Goal: Task Accomplishment & Management: Manage account settings

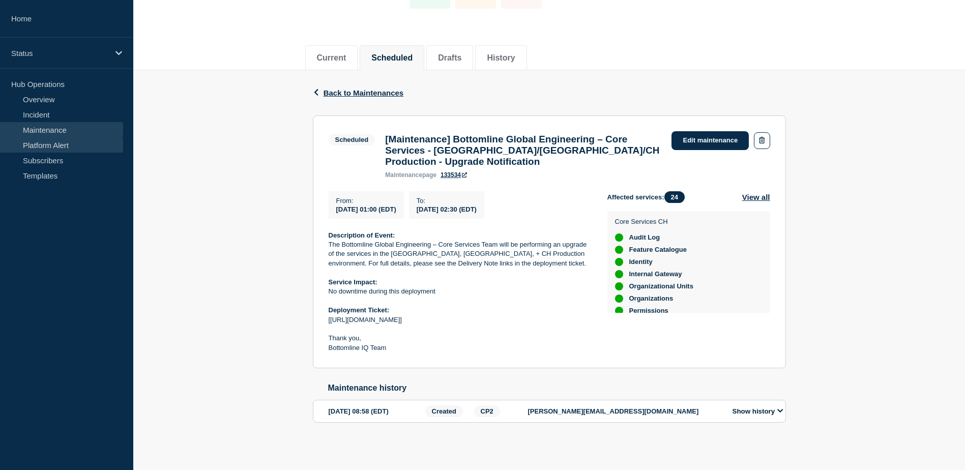
scroll to position [303, 0]
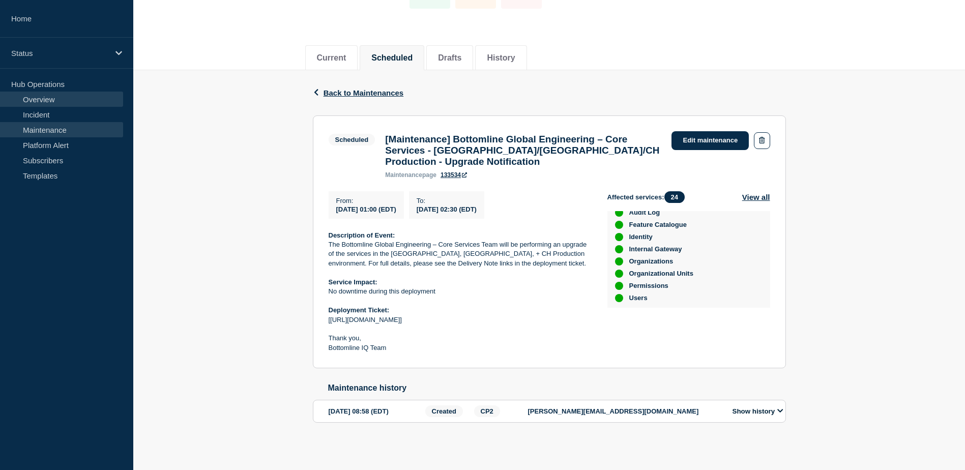
click at [60, 103] on link "Overview" at bounding box center [61, 99] width 123 height 15
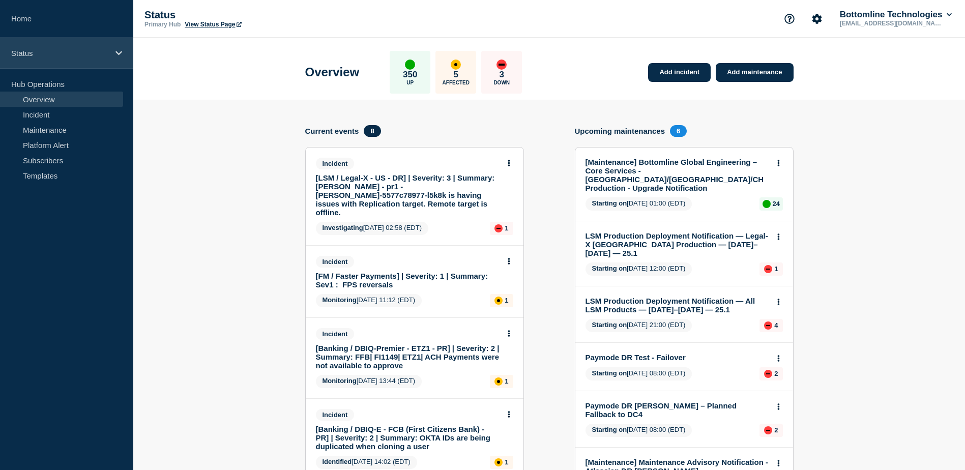
click at [104, 54] on p "Status" at bounding box center [60, 53] width 98 height 9
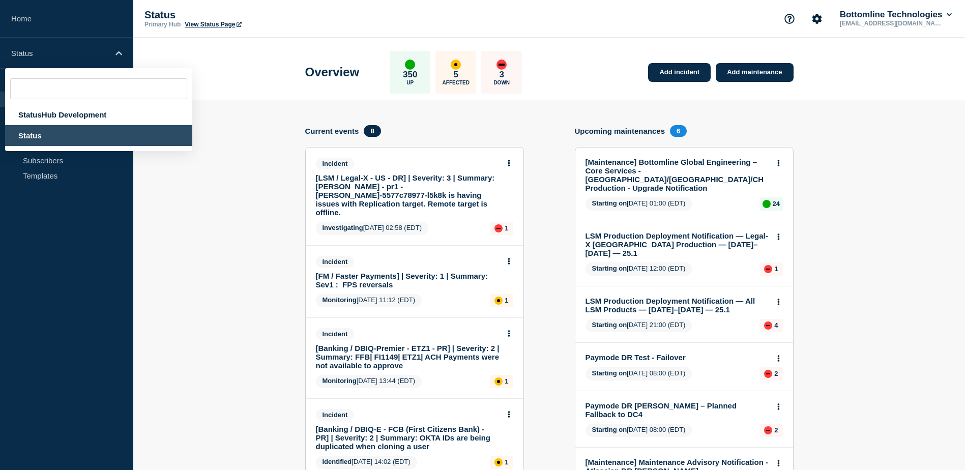
click at [76, 137] on div "Status" at bounding box center [98, 135] width 187 height 21
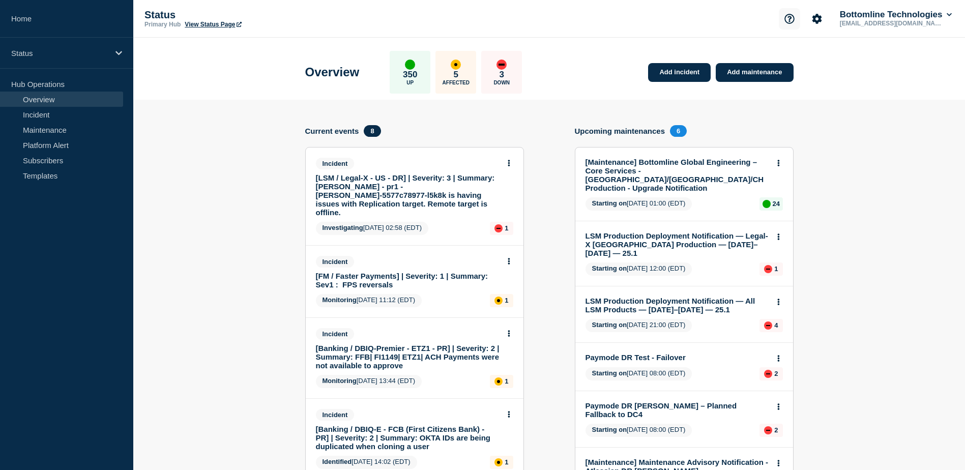
click at [785, 18] on icon "Support" at bounding box center [790, 19] width 10 height 10
click at [816, 20] on icon "Account settings" at bounding box center [817, 19] width 10 height 10
click at [801, 60] on link "Team Members" at bounding box center [817, 60] width 52 height 9
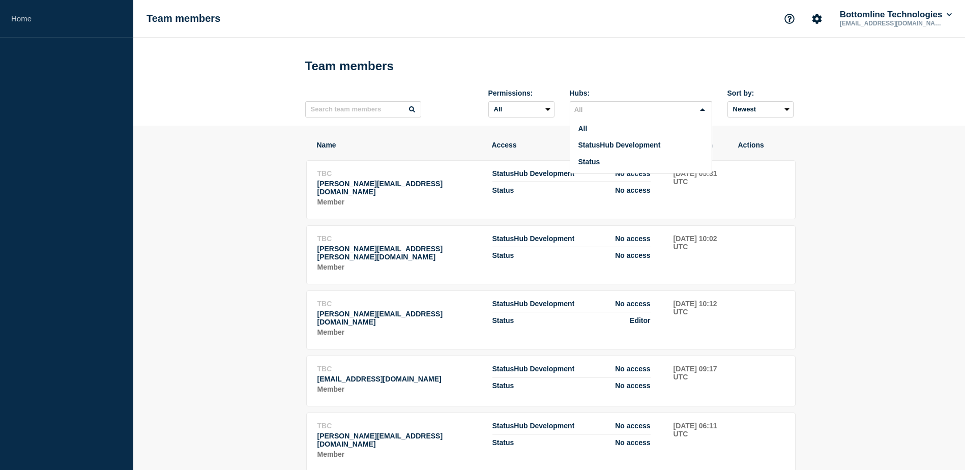
click at [618, 111] on input "Search for option" at bounding box center [632, 110] width 123 height 12
click at [605, 162] on li "Status" at bounding box center [640, 162] width 141 height 17
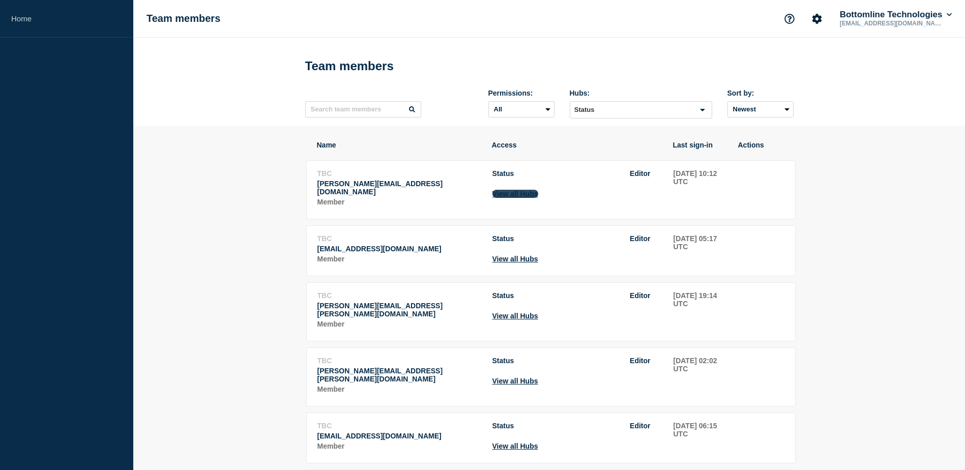
click at [532, 198] on button "View all Hubs" at bounding box center [516, 194] width 46 height 8
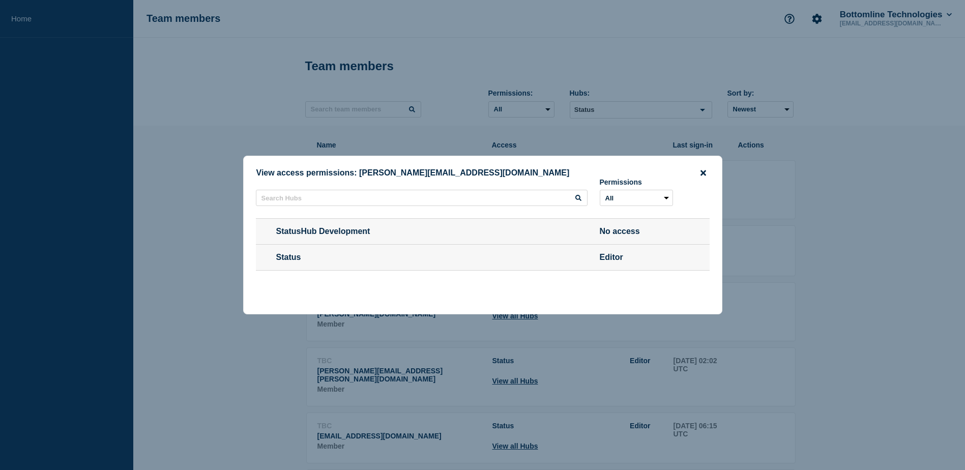
click at [703, 170] on icon "close button" at bounding box center [704, 173] width 6 height 6
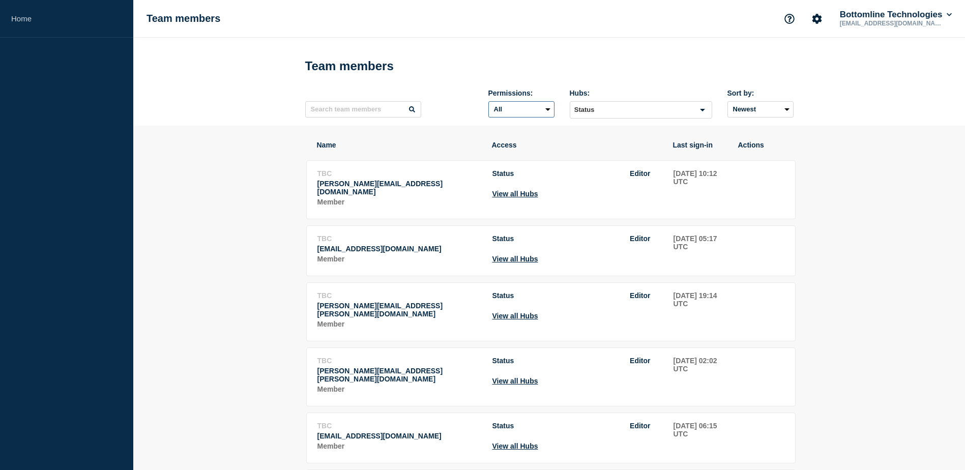
click at [537, 113] on select "All Admin Manager Editor No access" at bounding box center [522, 109] width 66 height 16
click at [456, 87] on div "Permissions: All Admin Manager Editor No access Hubs: Status Loading... Sort by…" at bounding box center [549, 103] width 489 height 44
click at [766, 108] on select "Newest Oldest" at bounding box center [761, 109] width 66 height 16
click at [403, 112] on input "text" at bounding box center [363, 109] width 116 height 16
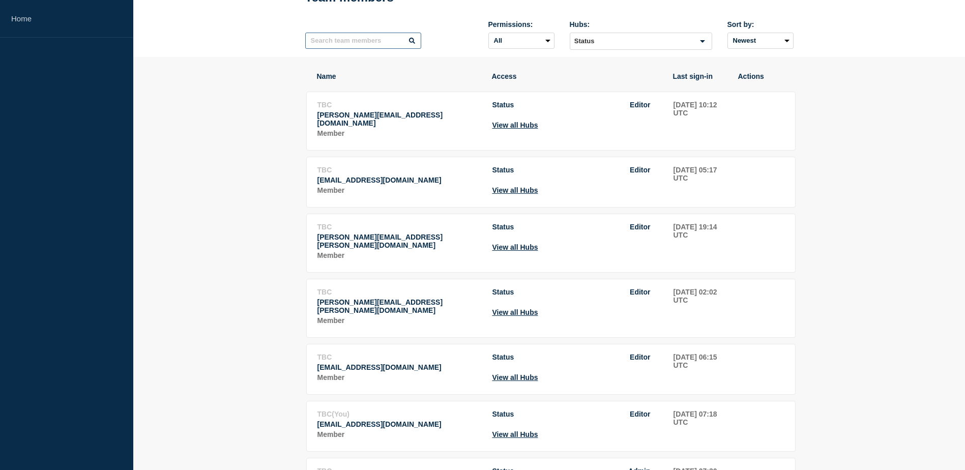
scroll to position [69, 0]
click at [514, 375] on button "View all Hubs" at bounding box center [516, 377] width 46 height 8
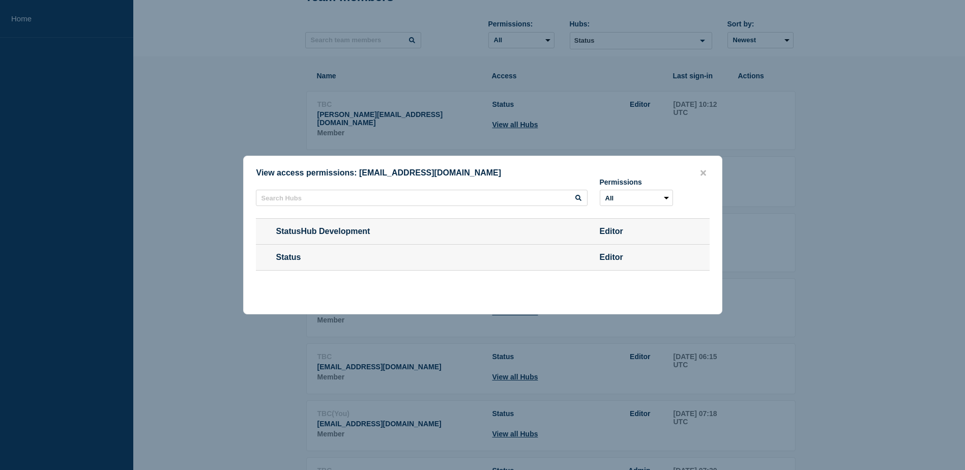
click at [706, 174] on button "close button" at bounding box center [704, 173] width 12 height 10
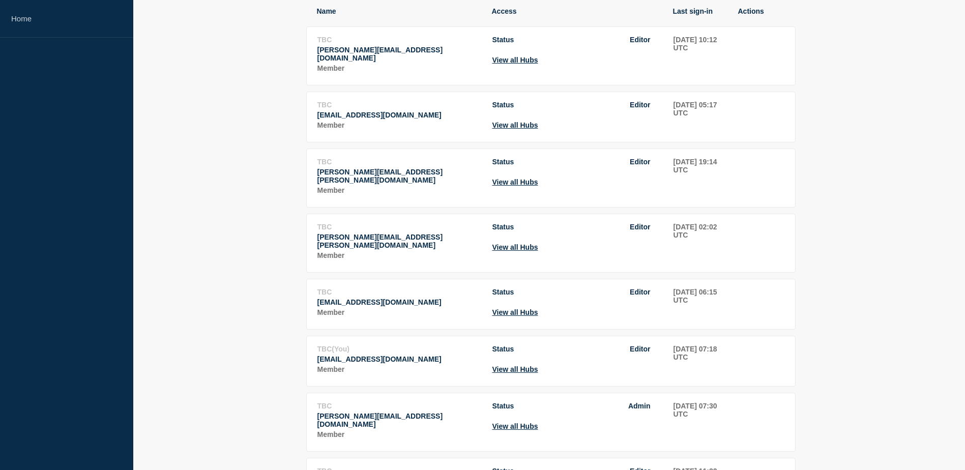
scroll to position [134, 0]
click at [528, 376] on td "Status Editor View all Hubs" at bounding box center [577, 360] width 171 height 32
click at [528, 371] on button "View all Hubs" at bounding box center [516, 369] width 46 height 8
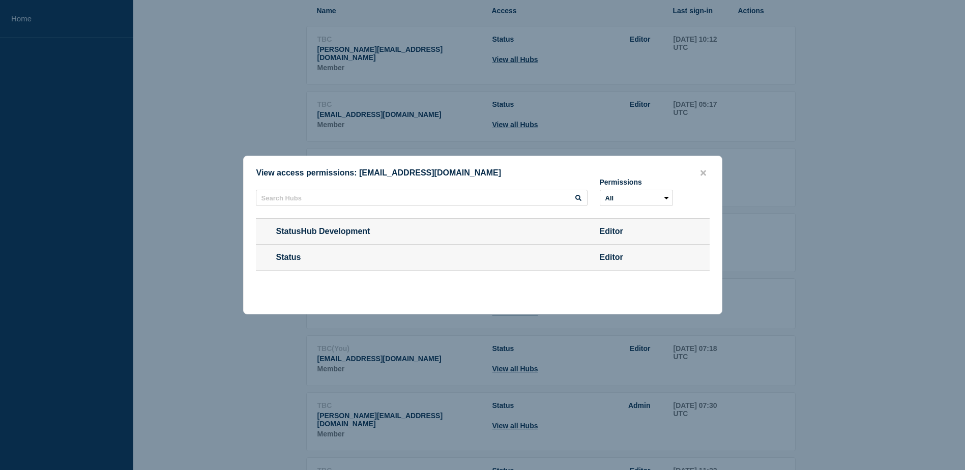
click at [706, 171] on button "close button" at bounding box center [704, 173] width 12 height 10
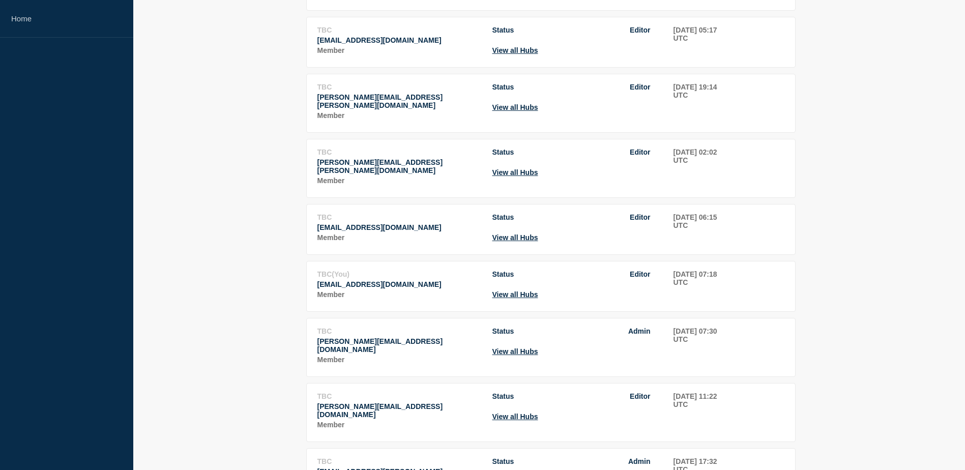
scroll to position [210, 0]
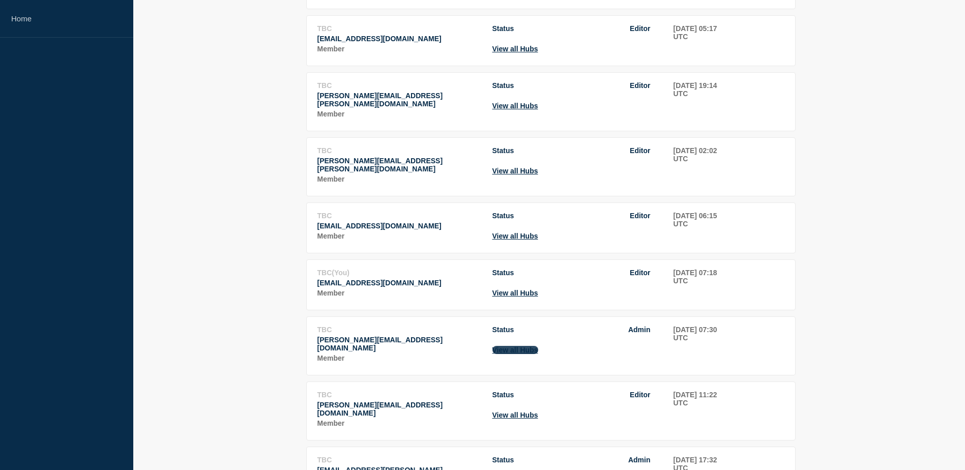
click at [533, 354] on button "View all Hubs" at bounding box center [516, 350] width 46 height 8
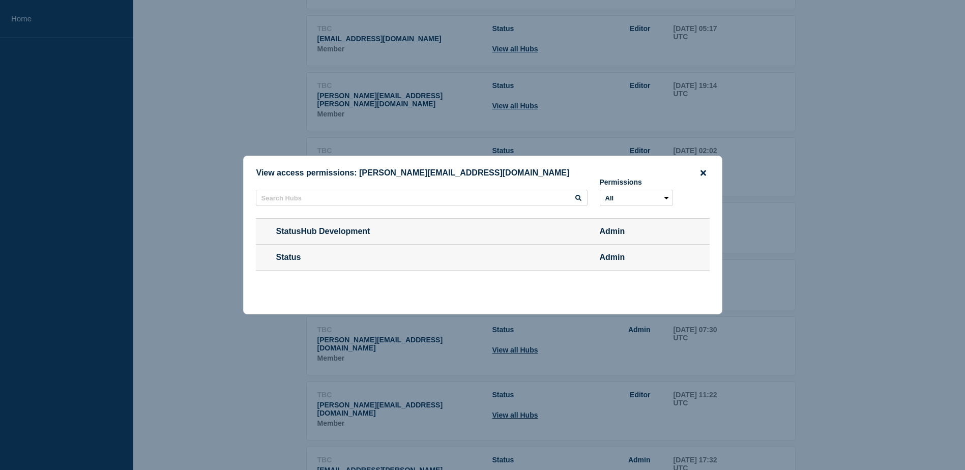
click at [706, 171] on icon "close button" at bounding box center [704, 173] width 6 height 8
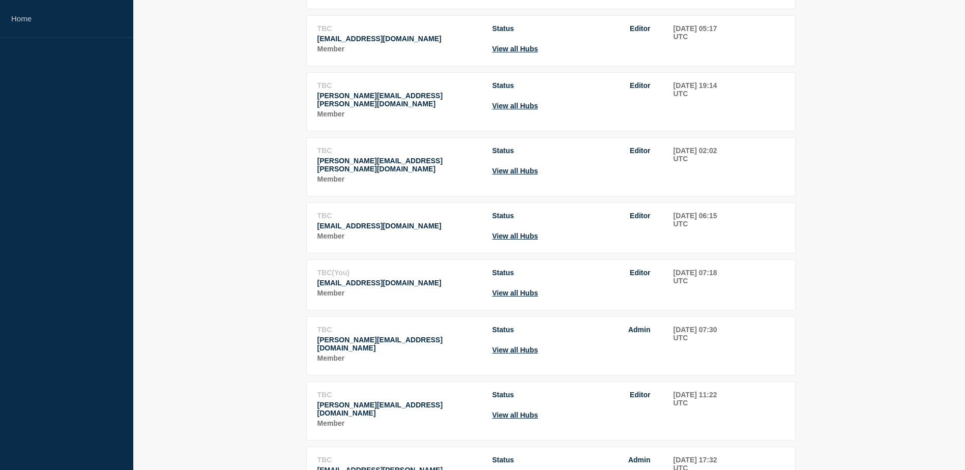
scroll to position [279, 0]
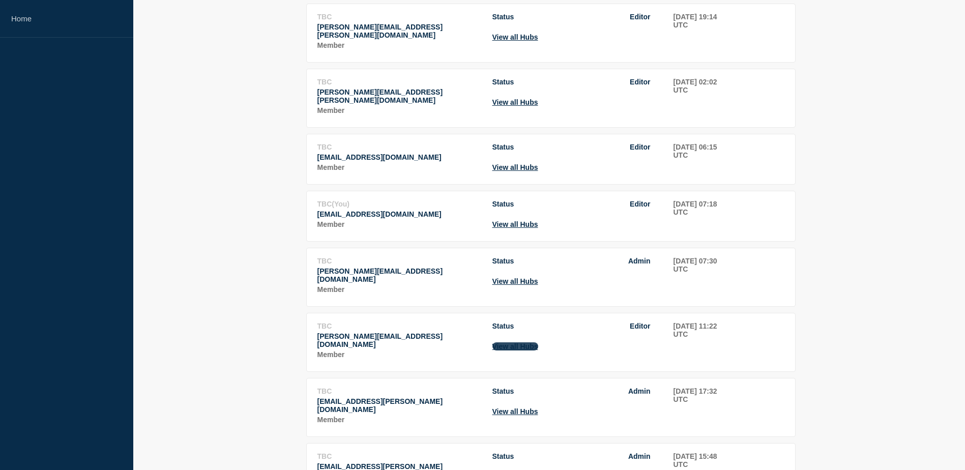
click at [530, 351] on button "View all Hubs" at bounding box center [516, 346] width 46 height 8
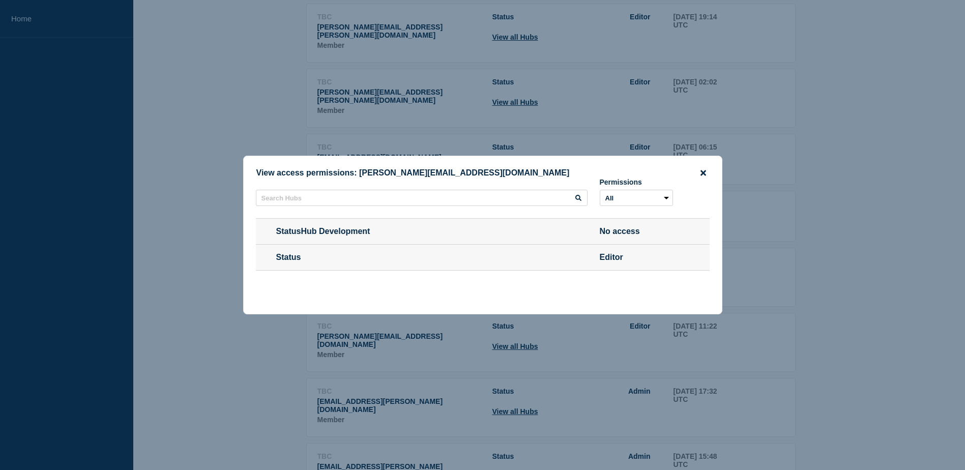
click at [702, 170] on icon "close button" at bounding box center [704, 173] width 6 height 6
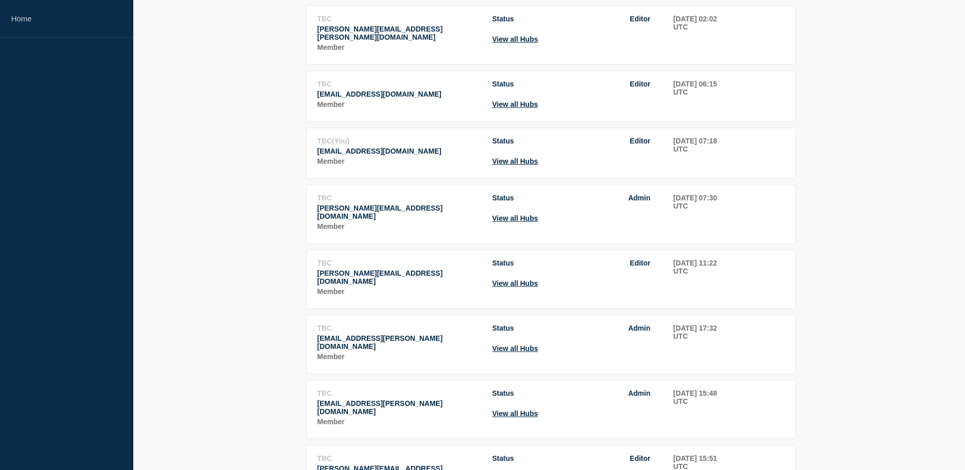
scroll to position [343, 0]
click at [538, 346] on button "View all Hubs" at bounding box center [516, 347] width 46 height 8
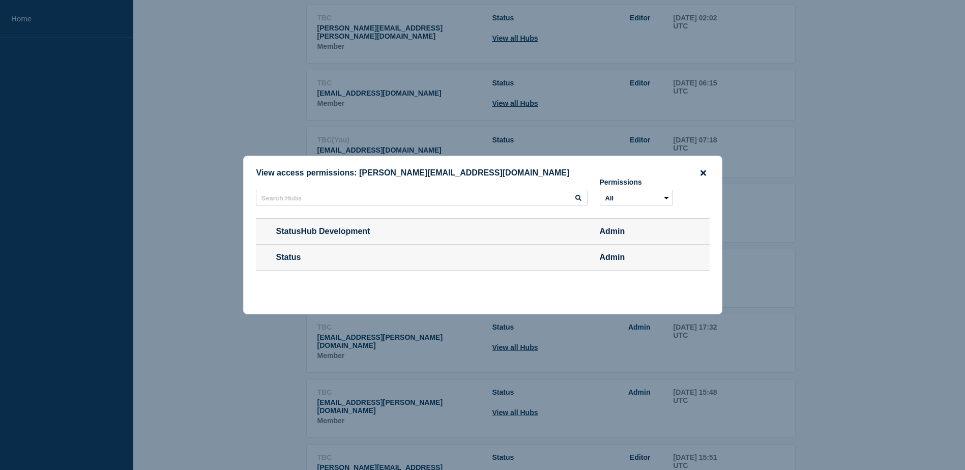
click at [702, 170] on icon "close button" at bounding box center [704, 173] width 6 height 8
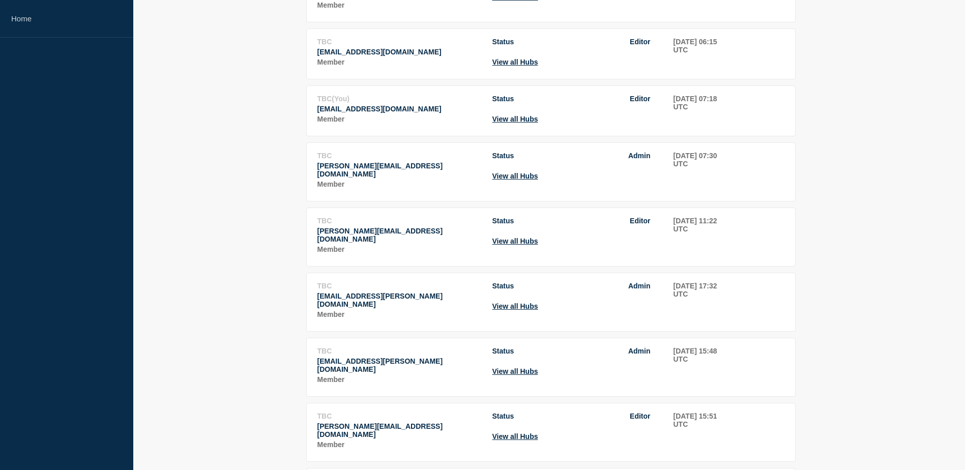
scroll to position [385, 0]
click at [514, 367] on button "View all Hubs" at bounding box center [516, 371] width 46 height 8
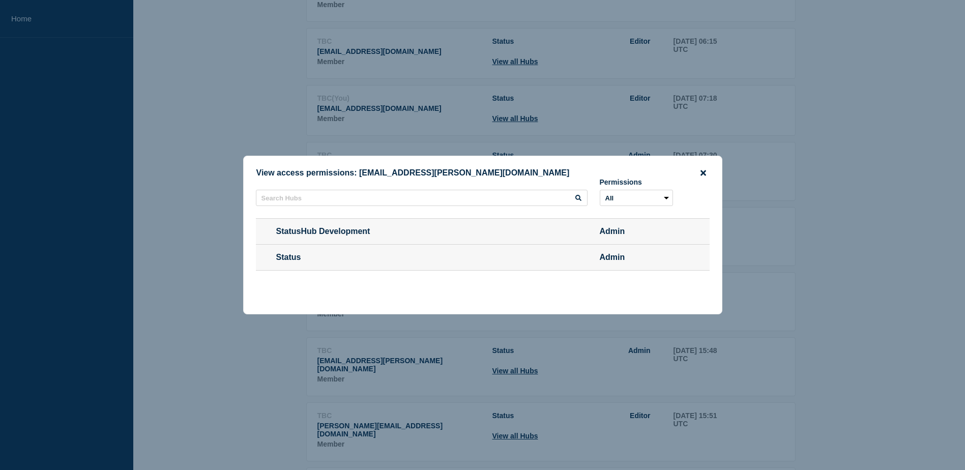
click at [705, 170] on icon "close button" at bounding box center [704, 173] width 6 height 6
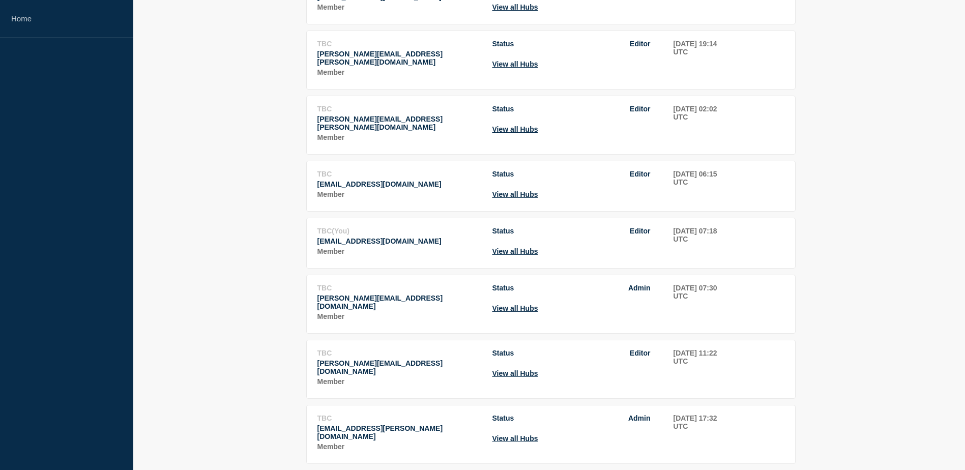
scroll to position [247, 0]
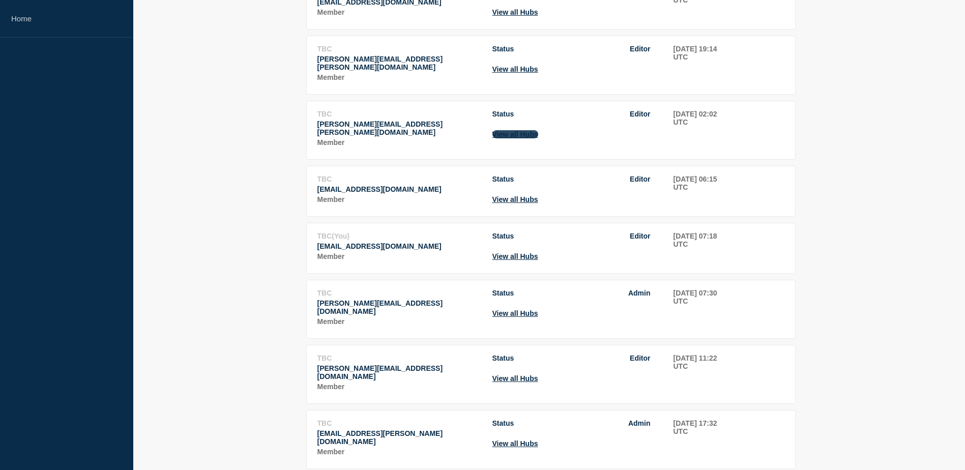
click at [535, 138] on button "View all Hubs" at bounding box center [516, 134] width 46 height 8
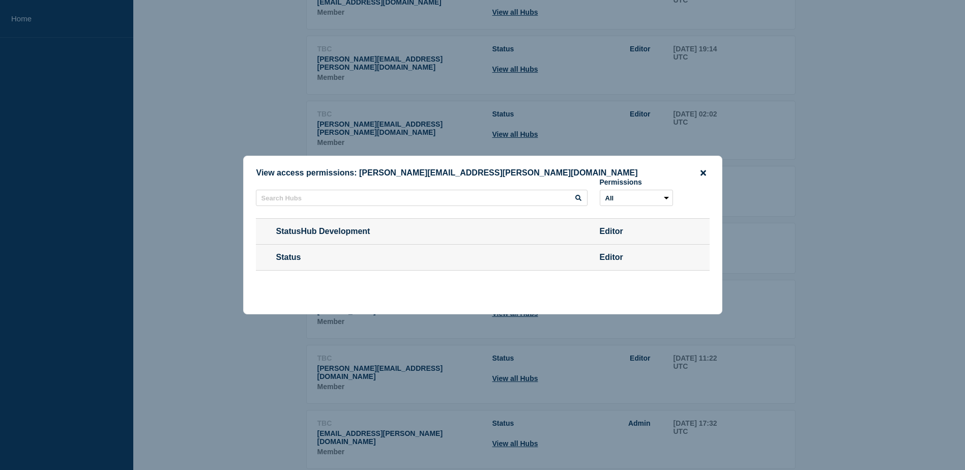
click at [703, 171] on icon "close button" at bounding box center [704, 173] width 6 height 8
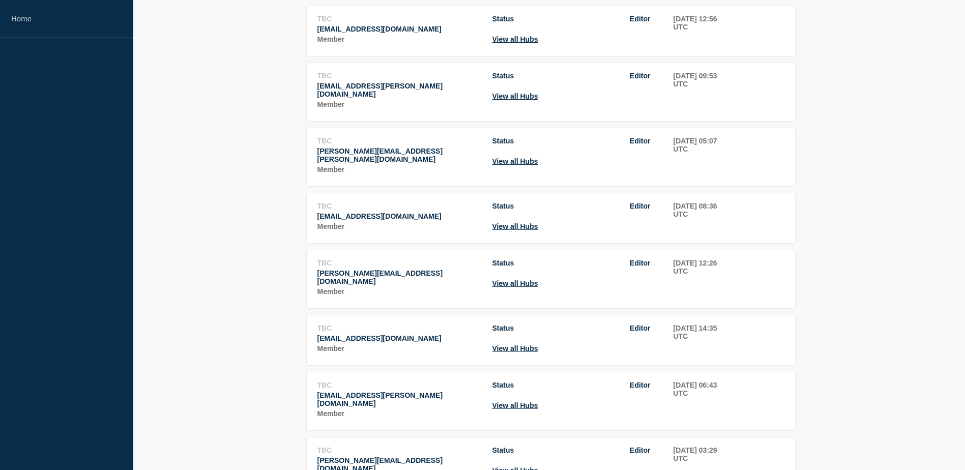
scroll to position [1092, 0]
click at [538, 222] on button "View all Hubs" at bounding box center [516, 226] width 46 height 8
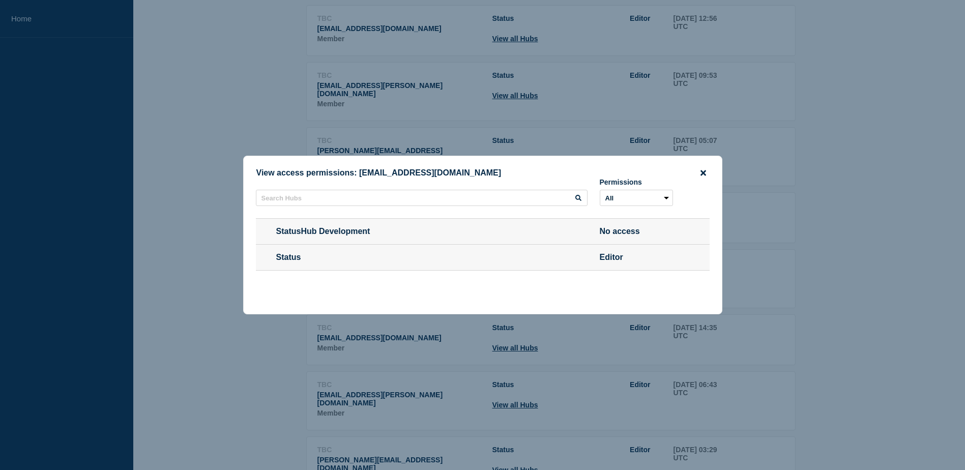
click at [705, 169] on icon "close button" at bounding box center [704, 173] width 6 height 8
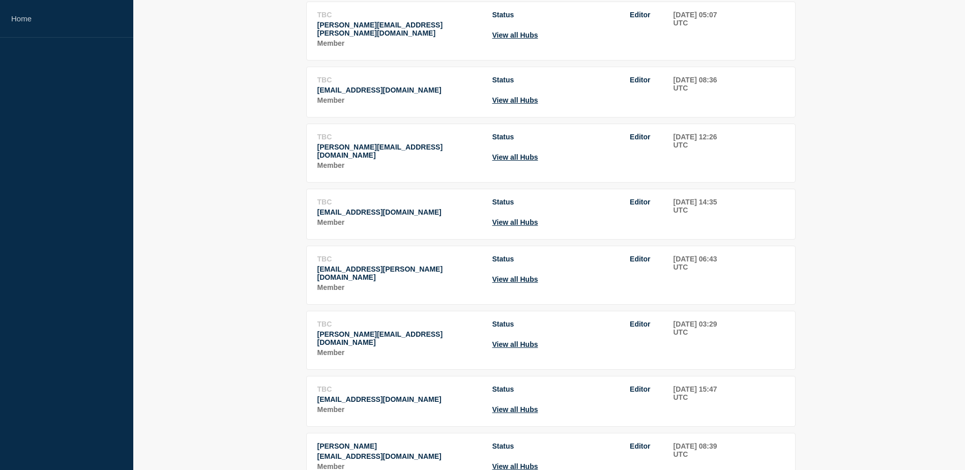
scroll to position [1218, 0]
click at [531, 340] on button "View all Hubs" at bounding box center [516, 344] width 46 height 8
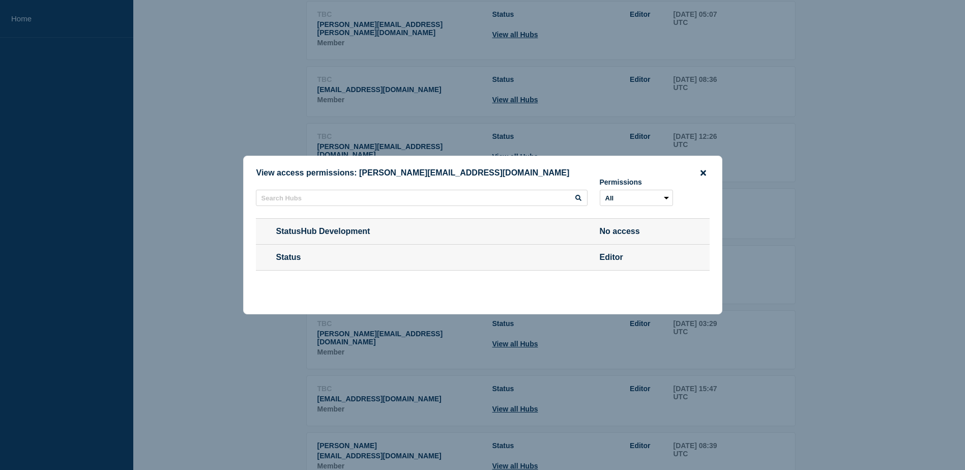
click at [705, 170] on icon "close button" at bounding box center [704, 173] width 6 height 6
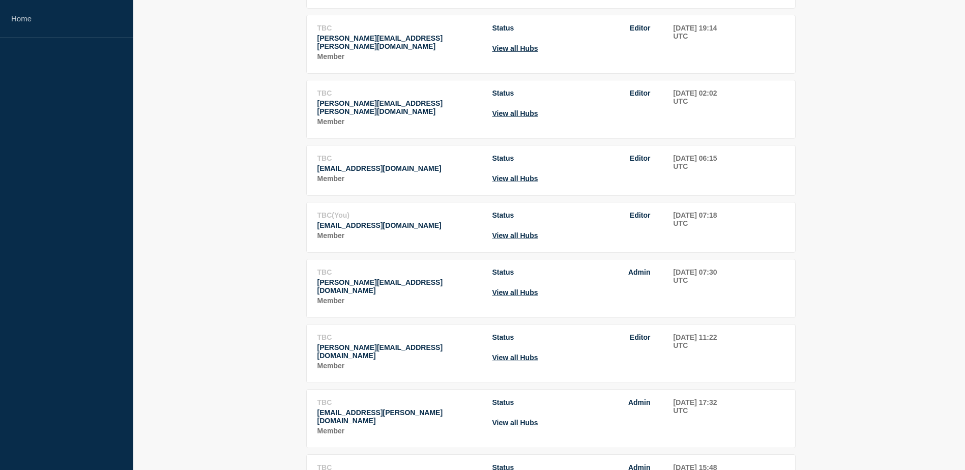
scroll to position [0, 0]
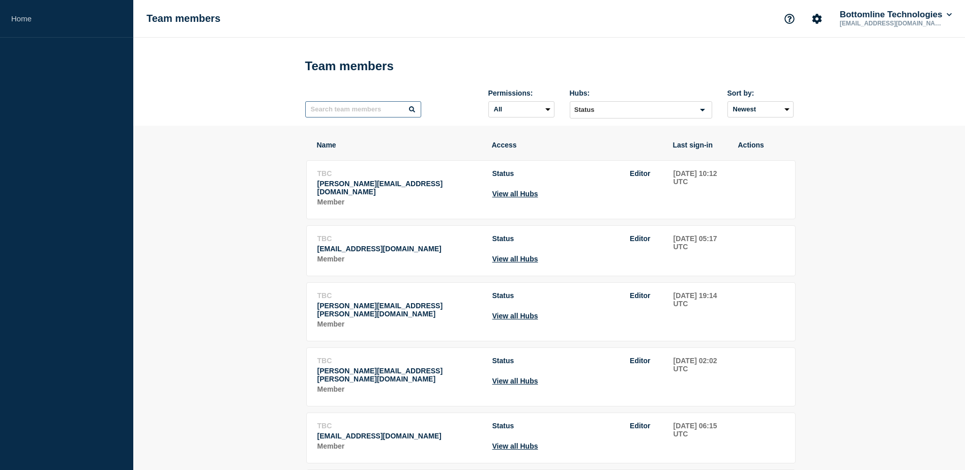
click at [389, 113] on input "text" at bounding box center [363, 109] width 116 height 16
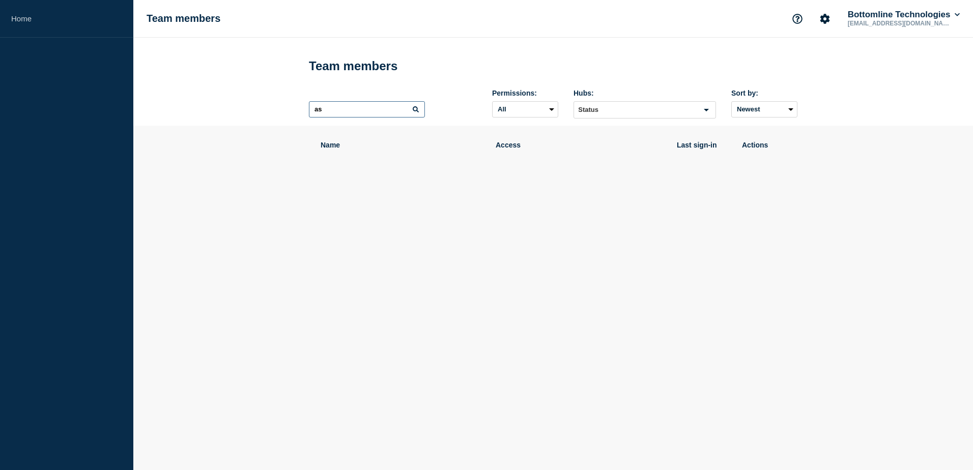
type input "a"
type input "s"
type input "a"
type input "s"
type input "p"
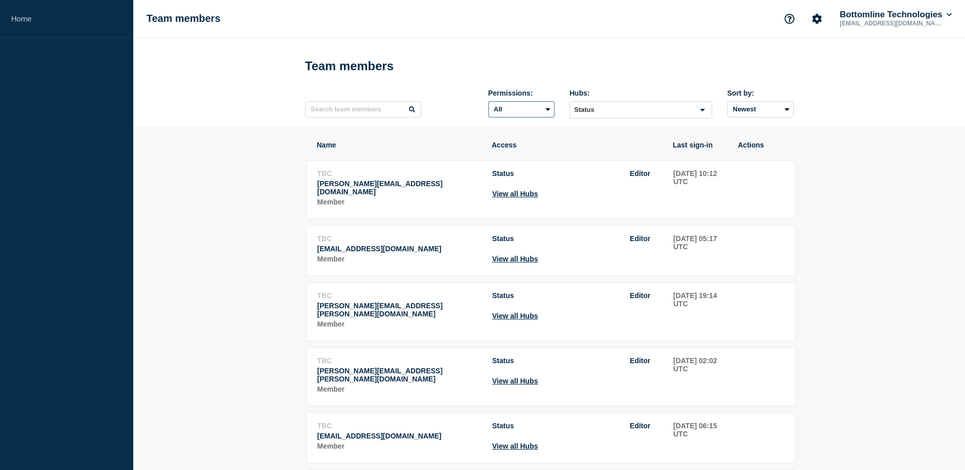
click at [542, 115] on select "All Admin Manager Editor No access" at bounding box center [522, 109] width 66 height 16
select select "3"
click at [489, 103] on select "All Admin Manager Editor No access" at bounding box center [522, 109] width 66 height 16
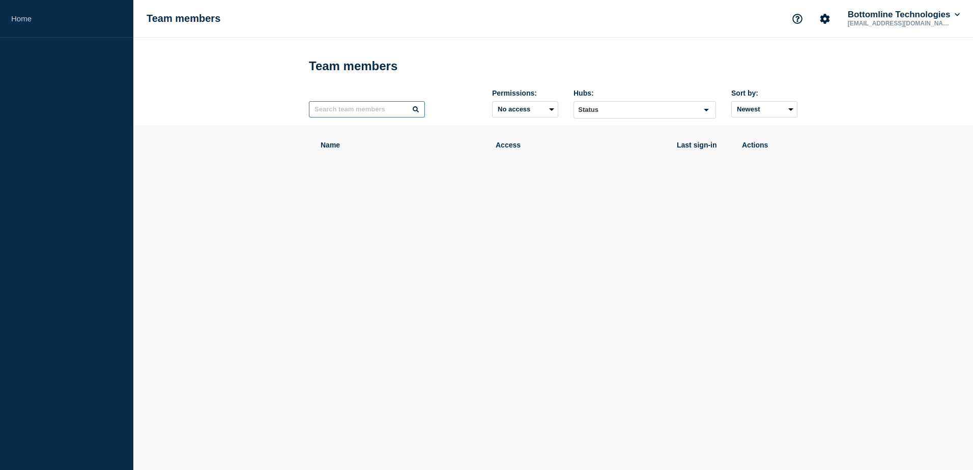
click at [383, 114] on input "text" at bounding box center [367, 109] width 116 height 16
click at [415, 115] on input "Ashwin" at bounding box center [367, 109] width 116 height 16
type input "A"
type input "p"
click at [26, 17] on link "Home" at bounding box center [66, 19] width 133 height 38
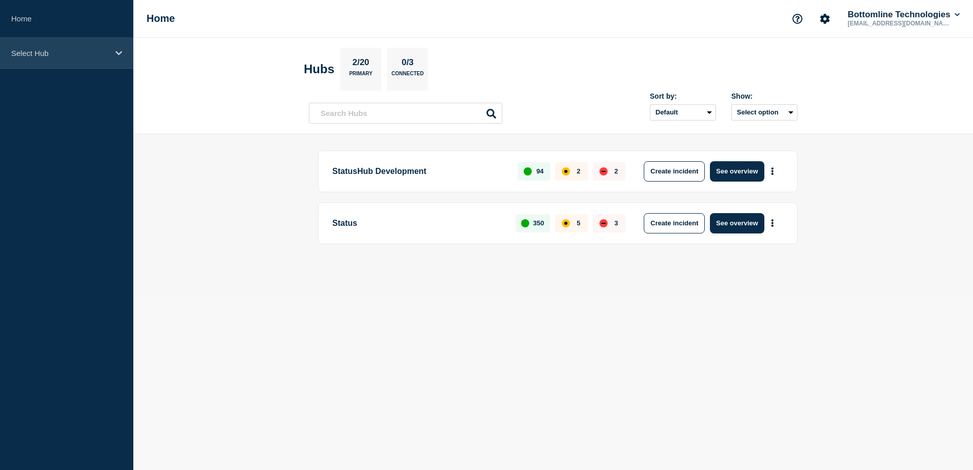
click at [84, 60] on div "Select Hub" at bounding box center [66, 53] width 133 height 31
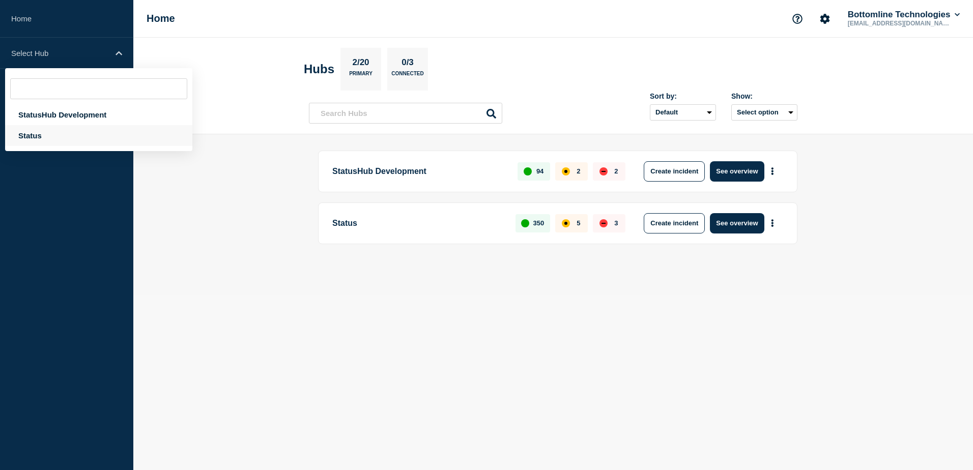
click at [68, 138] on div "Status" at bounding box center [98, 135] width 187 height 21
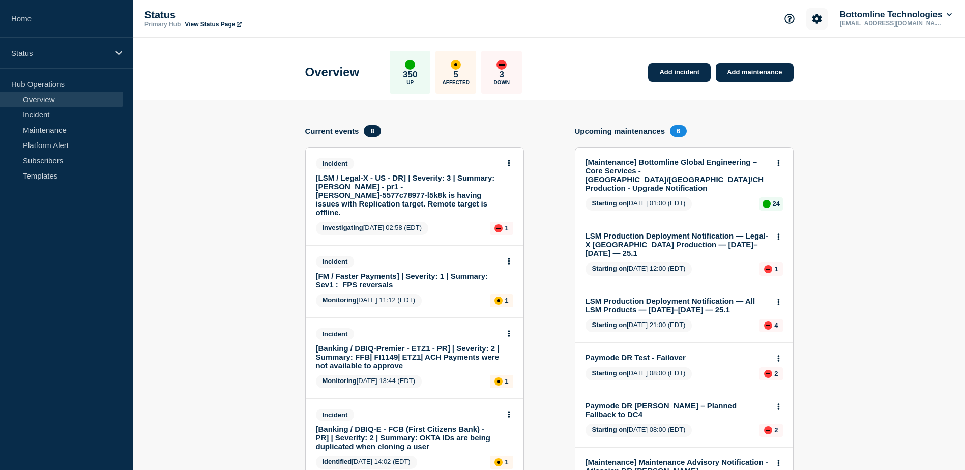
click at [814, 17] on icon "Account settings" at bounding box center [817, 19] width 10 height 10
click at [829, 59] on link "Team Members" at bounding box center [817, 60] width 52 height 9
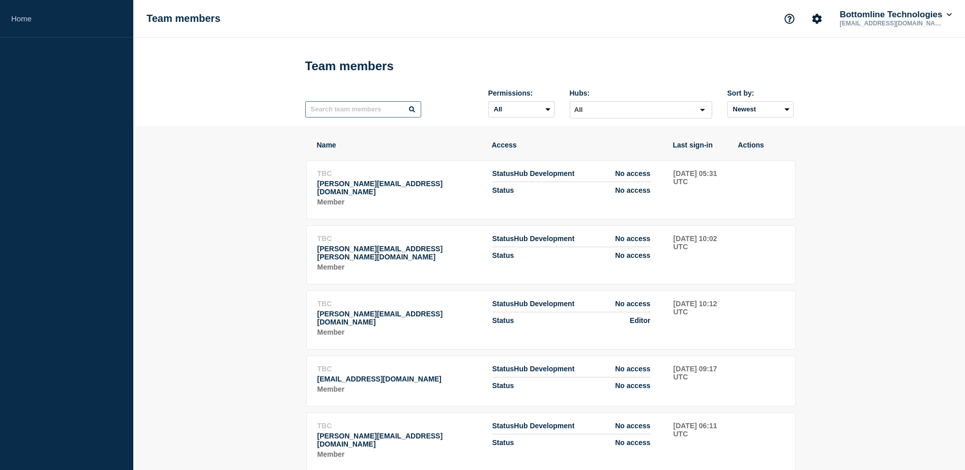
click at [368, 113] on input "text" at bounding box center [363, 109] width 116 height 16
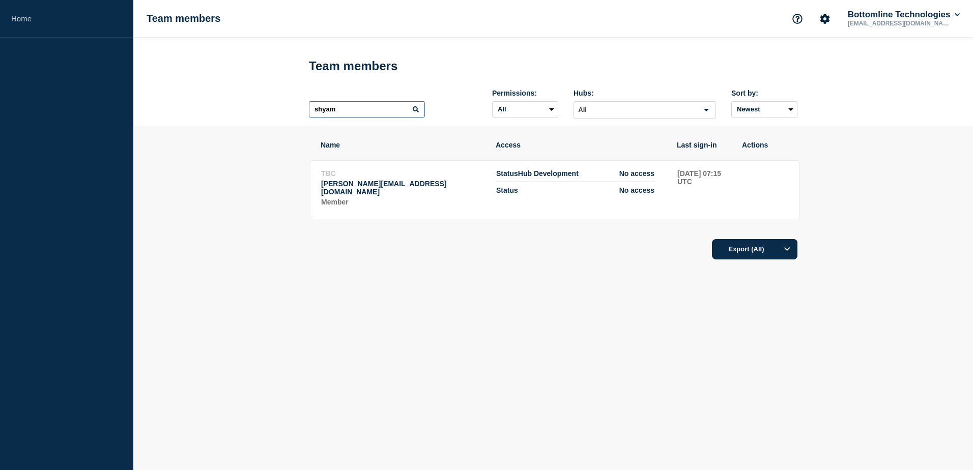
type input "shyam"
click at [549, 111] on select "All Admin Manager Editor No access" at bounding box center [525, 109] width 66 height 16
select select "2"
click at [492, 103] on select "All Admin Manager Editor No access" at bounding box center [525, 109] width 66 height 16
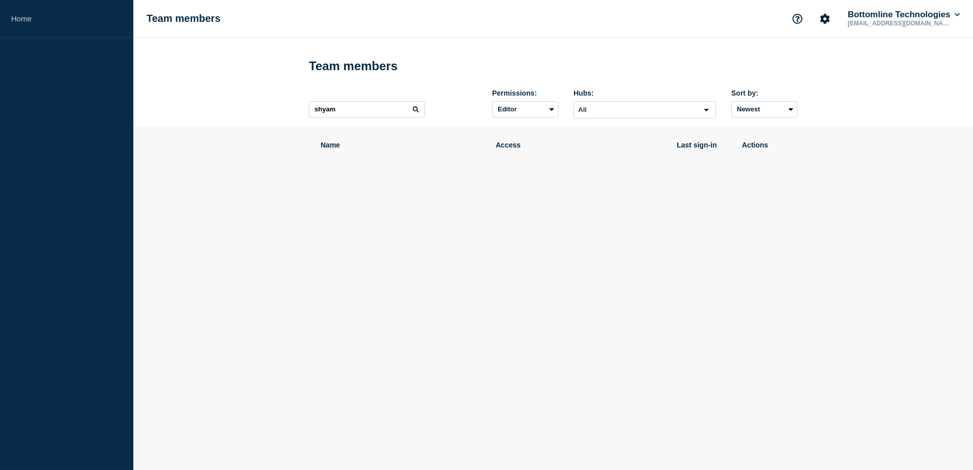
click at [649, 111] on input "Search for option" at bounding box center [636, 110] width 123 height 12
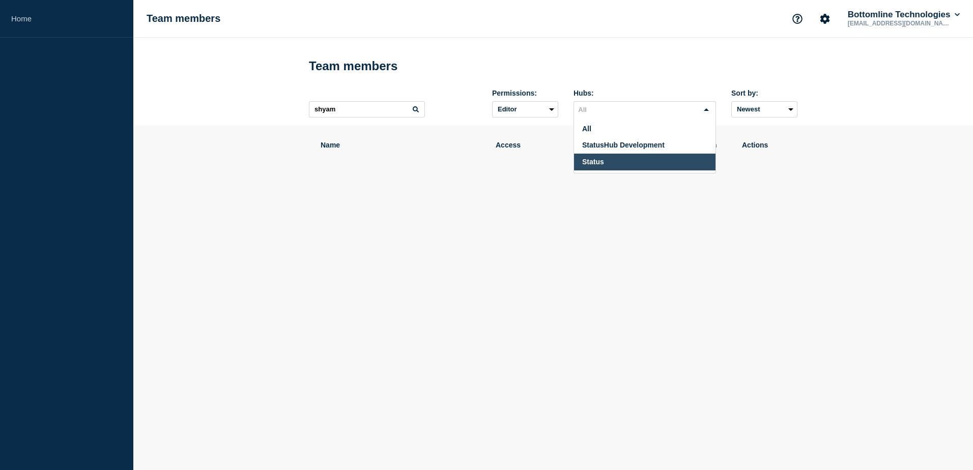
click at [621, 166] on li "Status" at bounding box center [644, 162] width 141 height 17
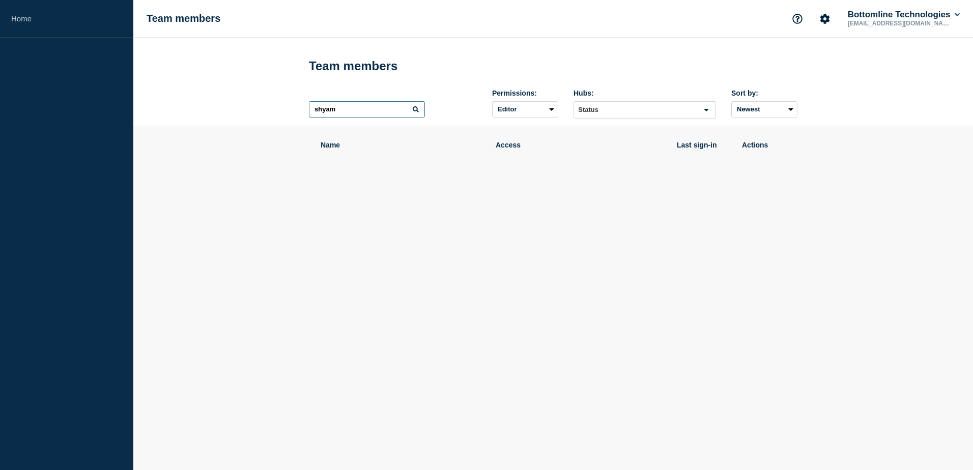
click at [395, 115] on input "shyam" at bounding box center [367, 109] width 116 height 16
type input "s"
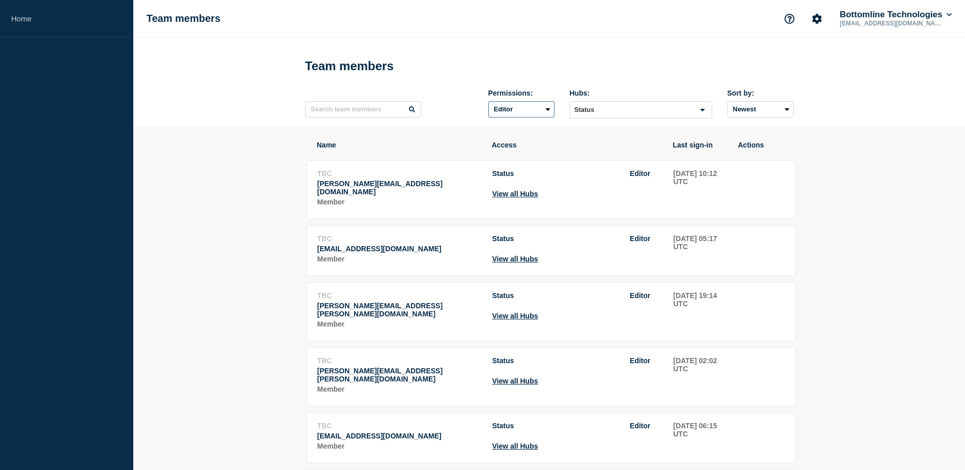
click at [522, 107] on select "All Admin Manager Editor No access" at bounding box center [522, 109] width 66 height 16
click at [812, 16] on icon "Account settings" at bounding box center [817, 19] width 10 height 10
click at [818, 70] on link "Analytics" at bounding box center [806, 73] width 31 height 9
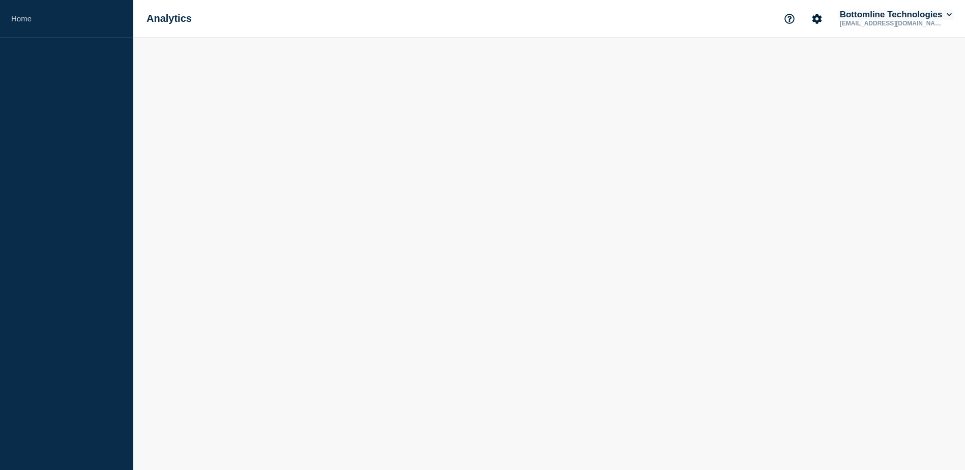
click at [943, 14] on button "Bottomline Technologies" at bounding box center [896, 15] width 116 height 10
click at [885, 95] on link "User settings" at bounding box center [875, 97] width 45 height 9
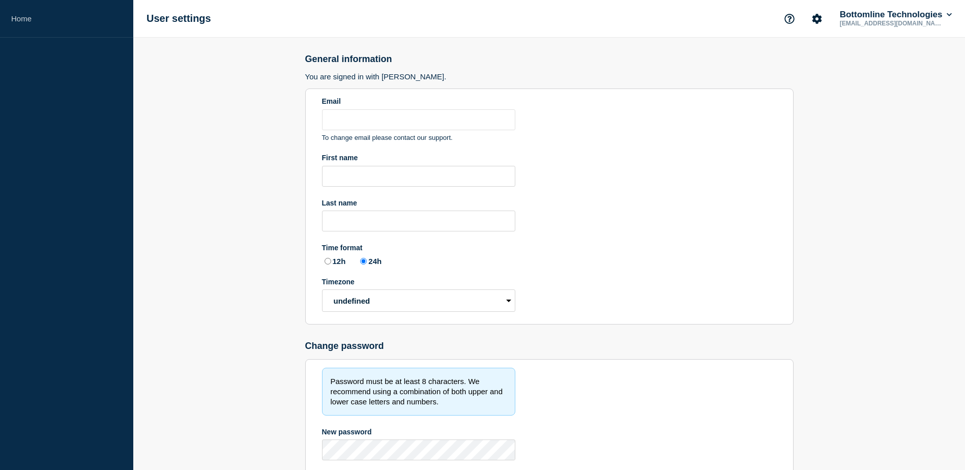
type input "[EMAIL_ADDRESS][DOMAIN_NAME]"
radio input "true"
select select "hub"
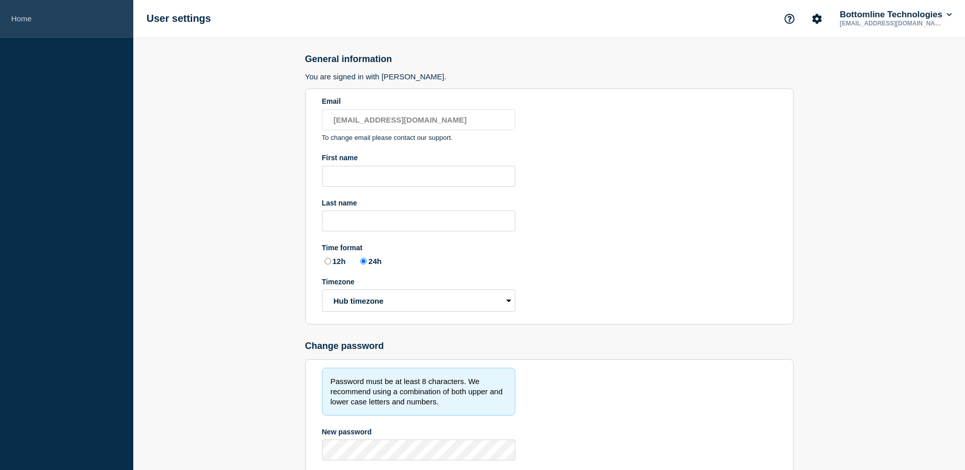
click at [30, 20] on link "Home" at bounding box center [66, 19] width 133 height 38
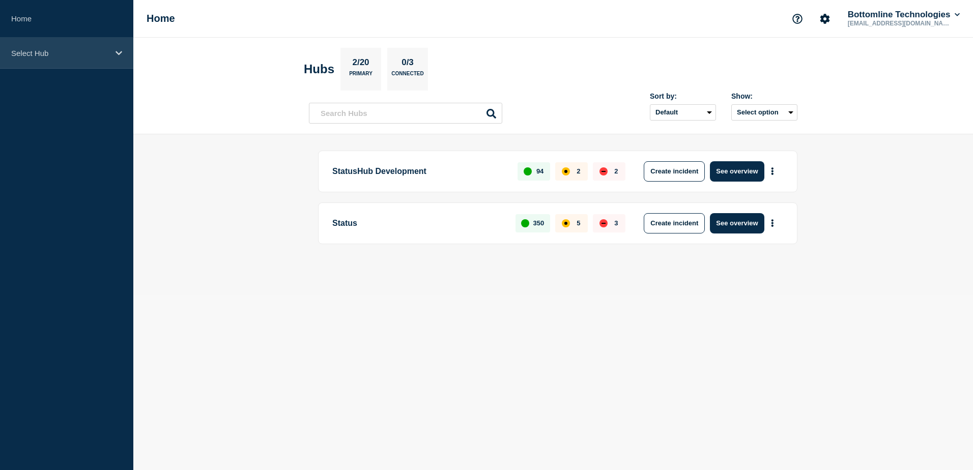
click at [80, 68] on div "Select Hub" at bounding box center [66, 53] width 133 height 31
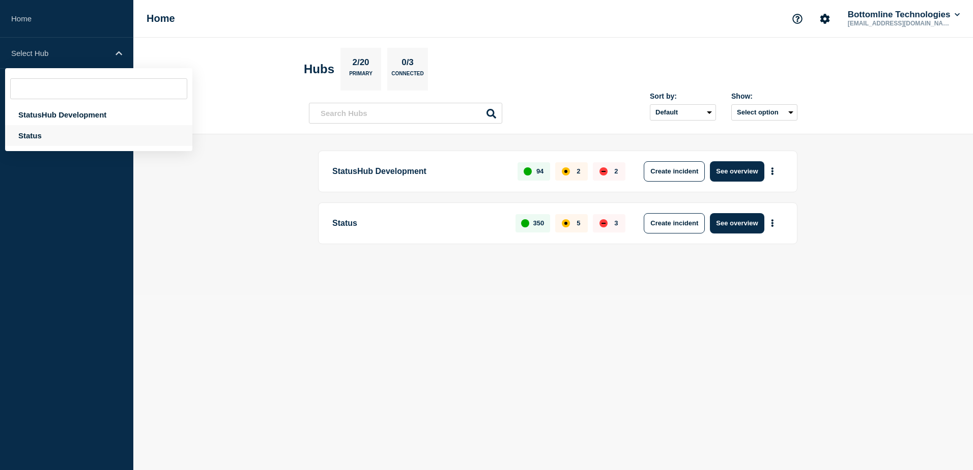
click at [113, 135] on div "Status" at bounding box center [98, 135] width 187 height 21
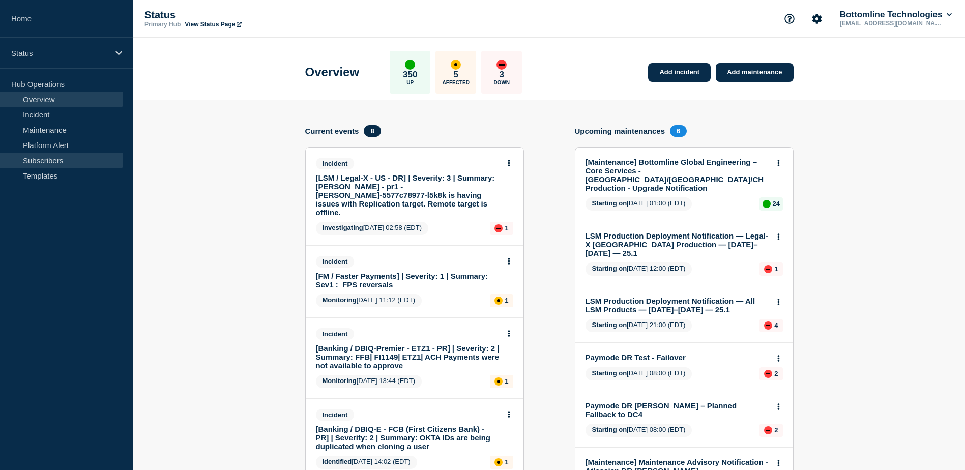
click at [74, 162] on link "Subscribers" at bounding box center [61, 160] width 123 height 15
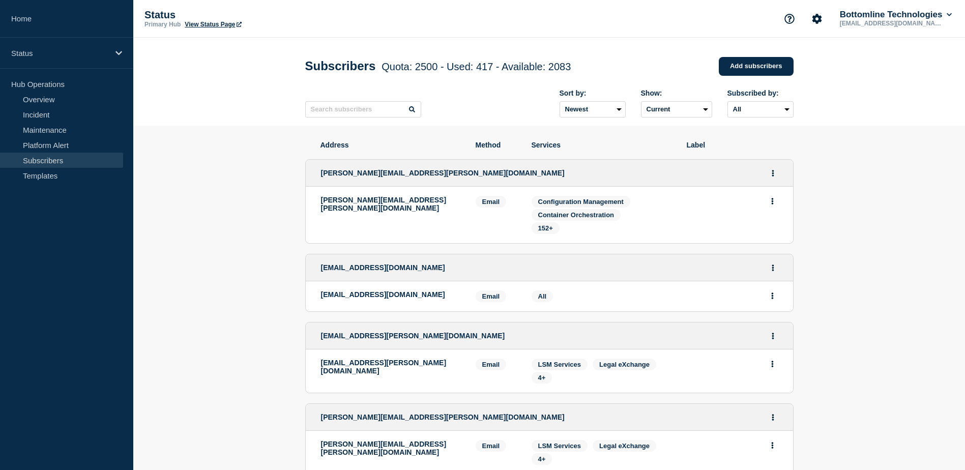
scroll to position [2, 0]
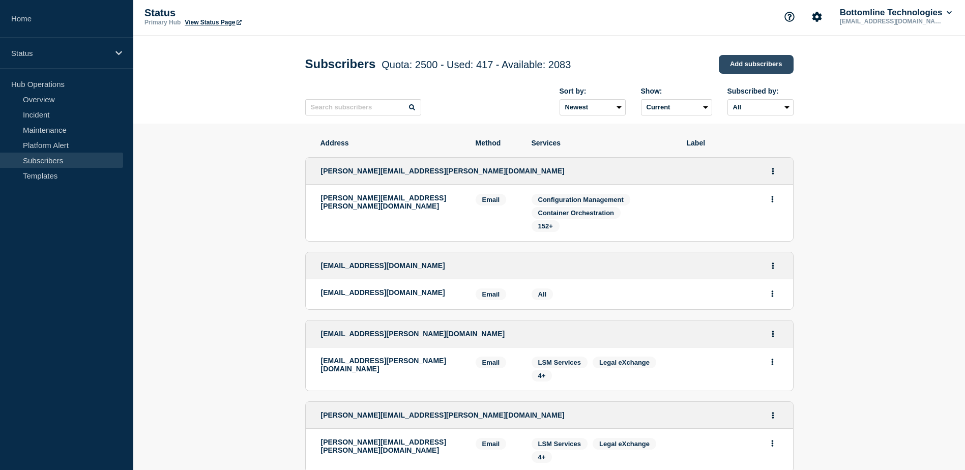
click at [744, 69] on link "Add subscribers" at bounding box center [756, 64] width 75 height 19
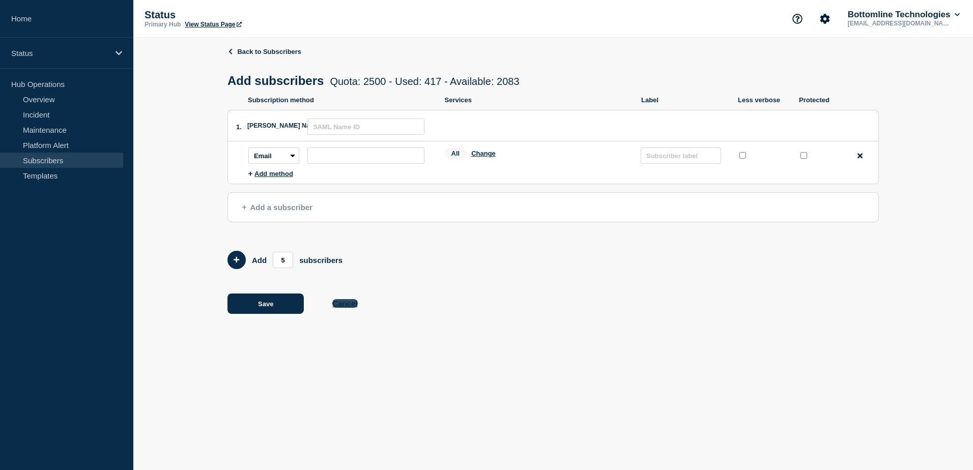
click at [352, 305] on button "Cancel" at bounding box center [344, 303] width 25 height 9
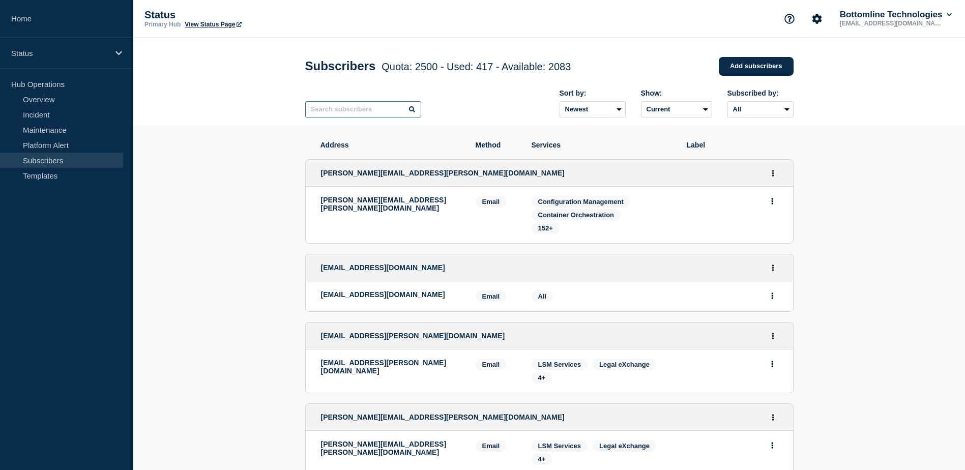
click at [322, 114] on input "text" at bounding box center [363, 109] width 116 height 16
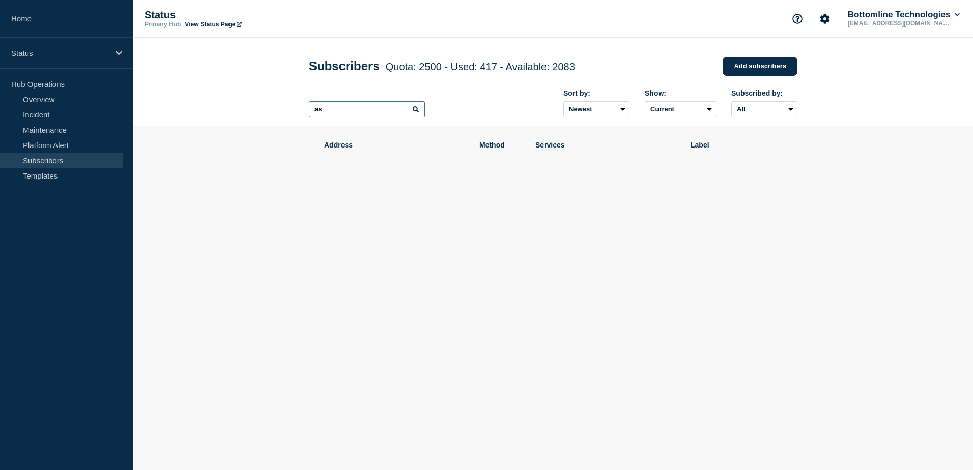
type input "a"
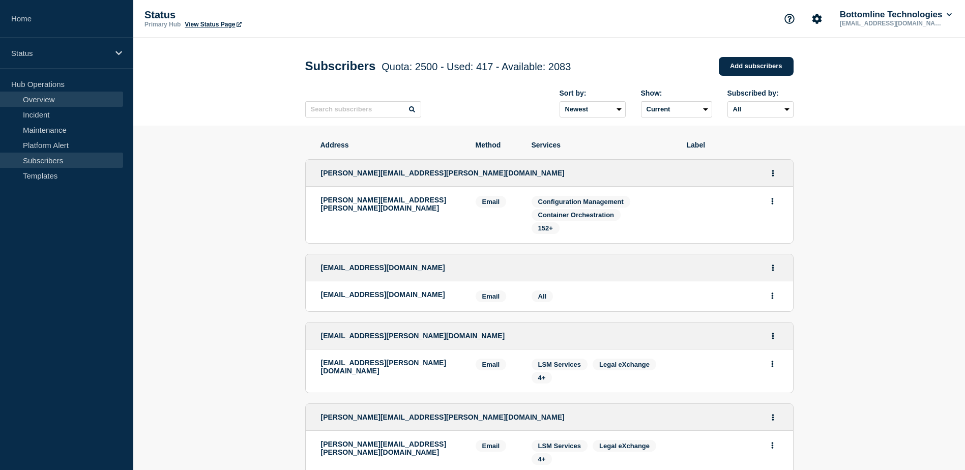
click at [55, 99] on link "Overview" at bounding box center [61, 99] width 123 height 15
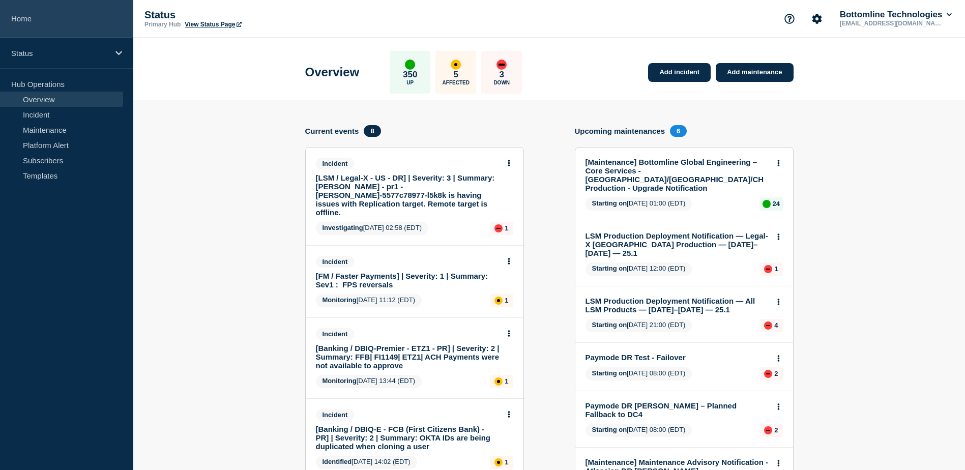
click at [19, 20] on link "Home" at bounding box center [66, 19] width 133 height 38
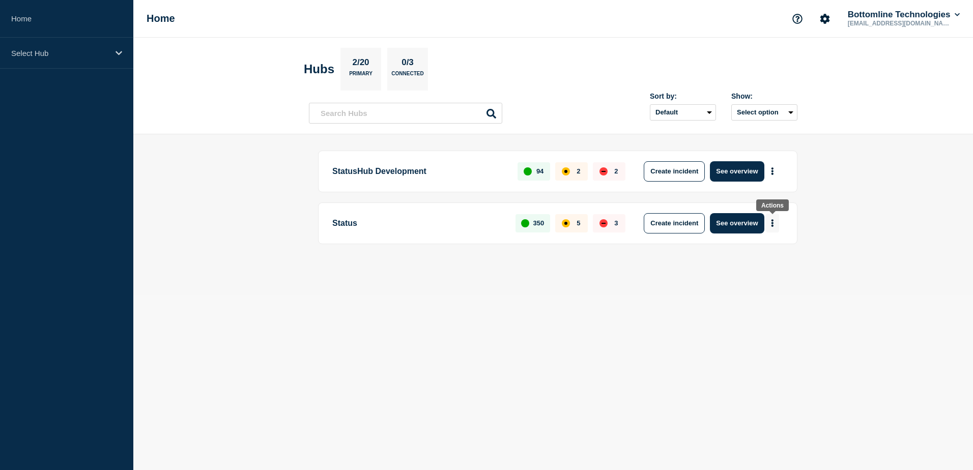
click at [769, 223] on button "More actions" at bounding box center [772, 223] width 13 height 19
click at [743, 306] on body "Home Select Hub Home Bottomline Technologies kuldeep.singh@bottomline.com Hubs …" at bounding box center [486, 235] width 973 height 470
click at [732, 231] on button "See overview" at bounding box center [737, 223] width 54 height 20
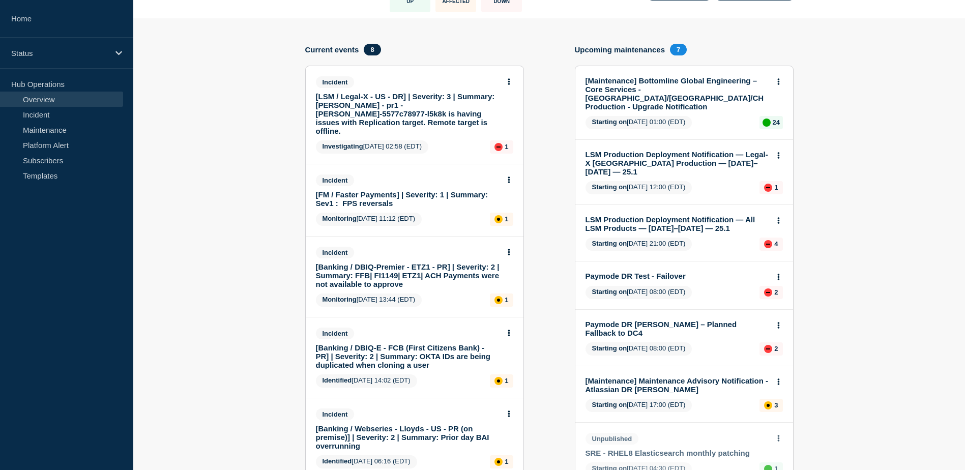
scroll to position [81, 0]
click at [417, 191] on link "[FM / Faster Payments] | Severity: 1 | Summary: Sev1 : FPS reversals" at bounding box center [408, 199] width 184 height 17
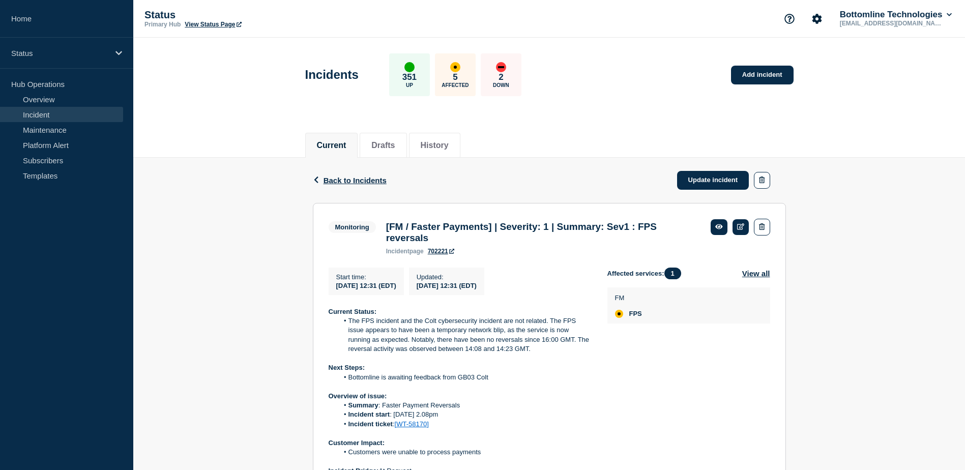
scroll to position [260, 0]
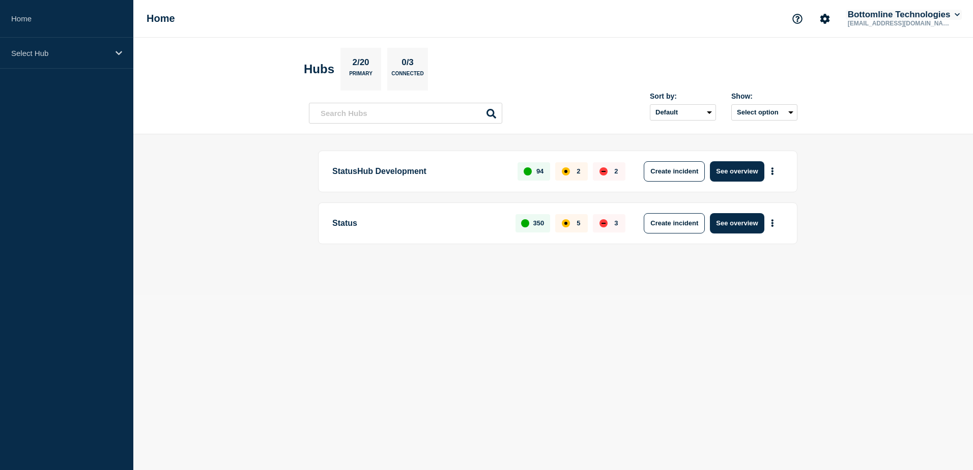
click at [950, 14] on button "Bottomline Technologies" at bounding box center [904, 15] width 116 height 10
click at [892, 188] on main "StatusHub Development 94 2 2 Create incident See overview Status 350 5 3 Create…" at bounding box center [553, 214] width 840 height 160
click at [825, 21] on icon "Account settings" at bounding box center [825, 19] width 10 height 10
click at [842, 62] on link "Team Members" at bounding box center [825, 60] width 52 height 9
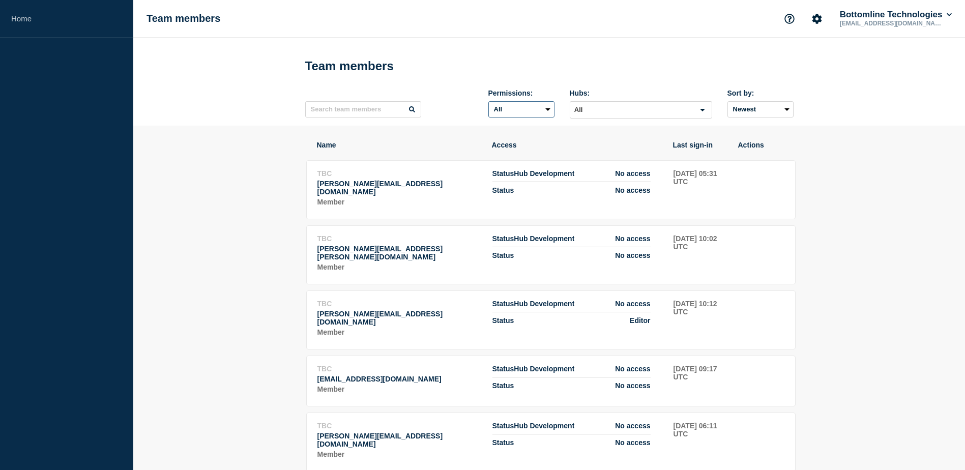
click at [552, 110] on select "All Admin Manager Editor No access" at bounding box center [522, 109] width 66 height 16
click at [459, 103] on div "Permissions: All Admin Manager Editor No access Hubs: All Loading... Sort by: N…" at bounding box center [549, 103] width 489 height 44
click at [702, 113] on icon "Search for option" at bounding box center [703, 110] width 12 height 12
click at [395, 112] on input "text" at bounding box center [363, 109] width 116 height 16
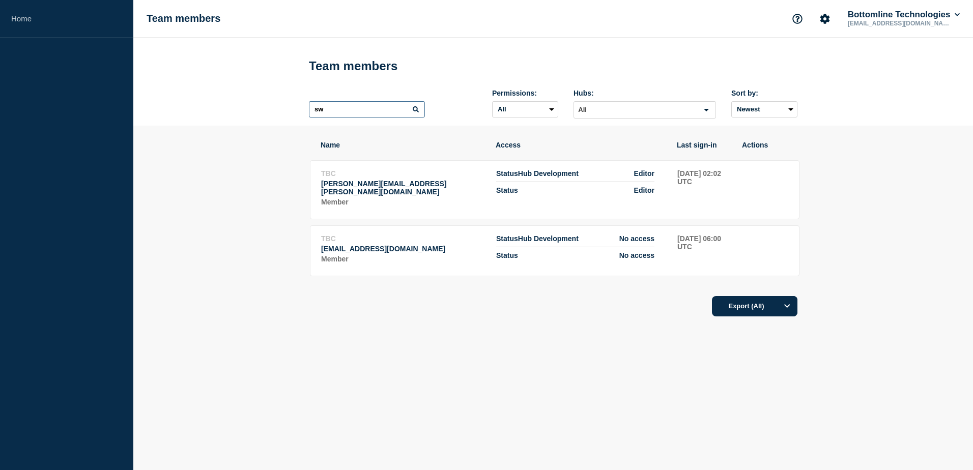
type input "s"
